Goal: Task Accomplishment & Management: Manage account settings

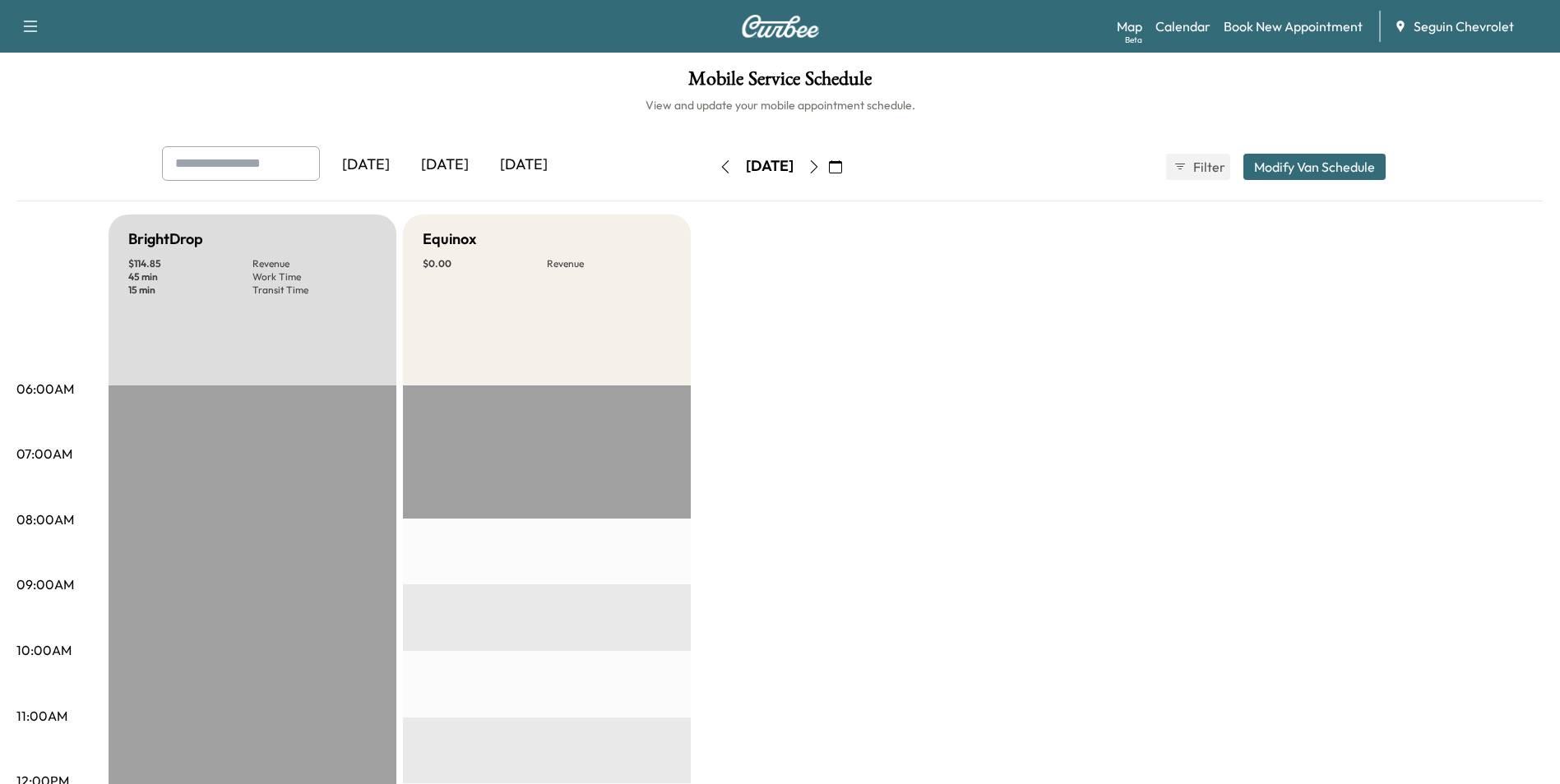
click at [26, 18] on icon "button" at bounding box center [31, 26] width 20 height 20
click at [50, 95] on button "Log Out" at bounding box center [58, 93] width 62 height 26
